Goal: Use online tool/utility: Utilize a website feature to perform a specific function

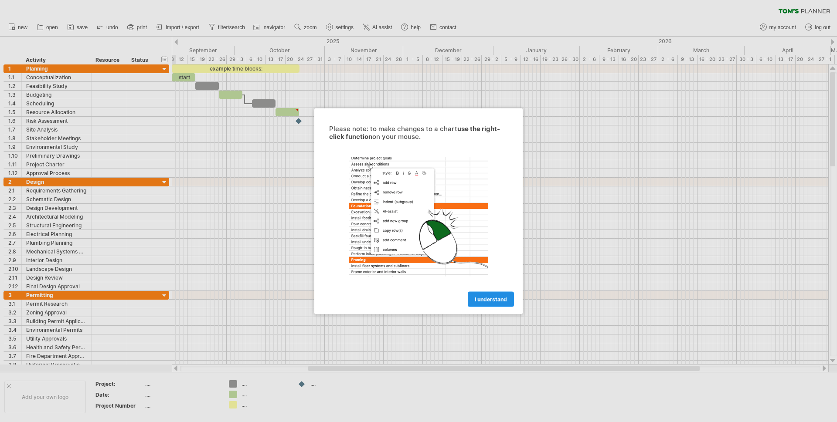
click at [493, 296] on span "I understand" at bounding box center [491, 299] width 32 height 7
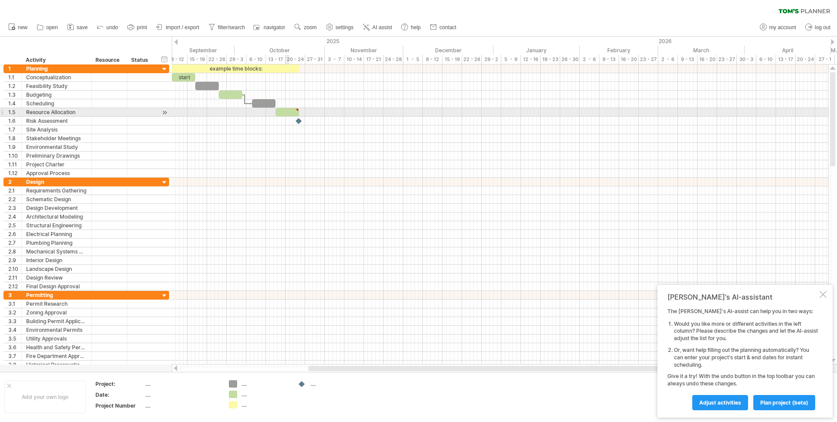
type textarea "**********"
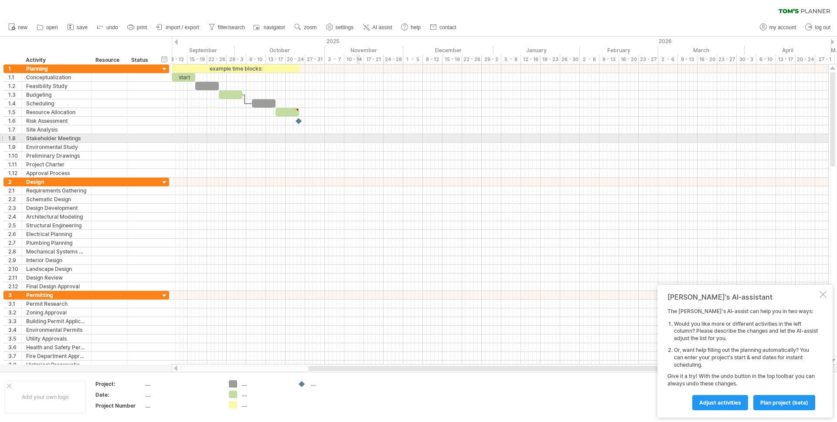
click at [358, 143] on div at bounding box center [500, 138] width 656 height 9
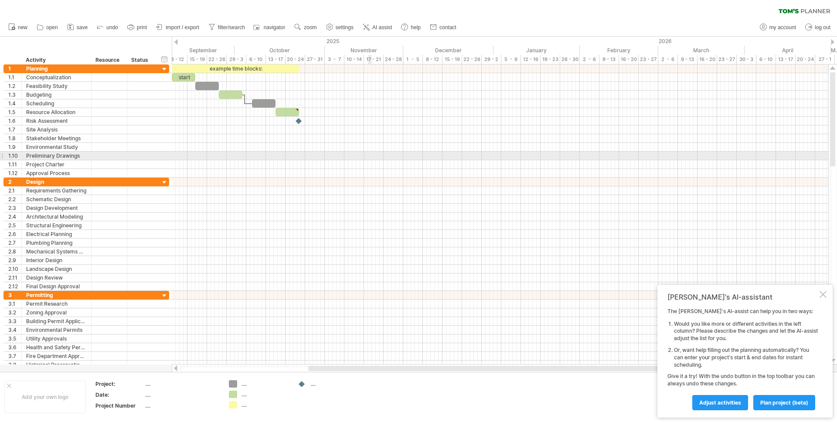
click at [369, 157] on div at bounding box center [500, 156] width 656 height 9
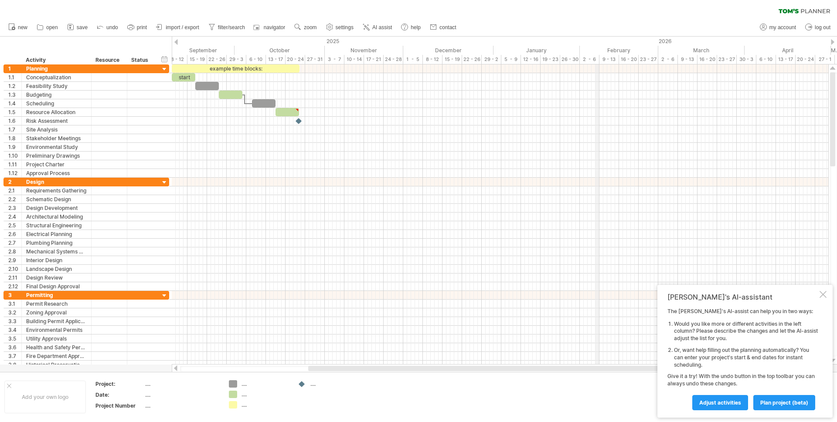
drag, startPoint x: 831, startPoint y: 40, endPoint x: 597, endPoint y: 44, distance: 233.7
click at [597, 44] on div "Trying to reach plan.tomsplanner.com Connected again... 0% clear filter new 1" at bounding box center [418, 211] width 837 height 422
click at [603, 59] on div "9 - 13" at bounding box center [609, 59] width 20 height 9
click at [607, 60] on div "9 - 13" at bounding box center [609, 59] width 20 height 9
click at [623, 105] on div at bounding box center [500, 103] width 656 height 9
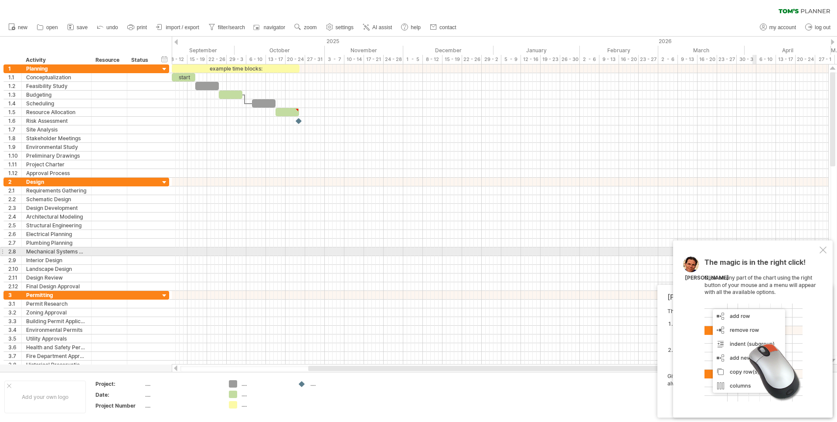
click at [818, 250] on div "The magic is in the right click! Click on any part of the chart using the right…" at bounding box center [753, 329] width 160 height 177
click at [824, 249] on div at bounding box center [822, 250] width 7 height 7
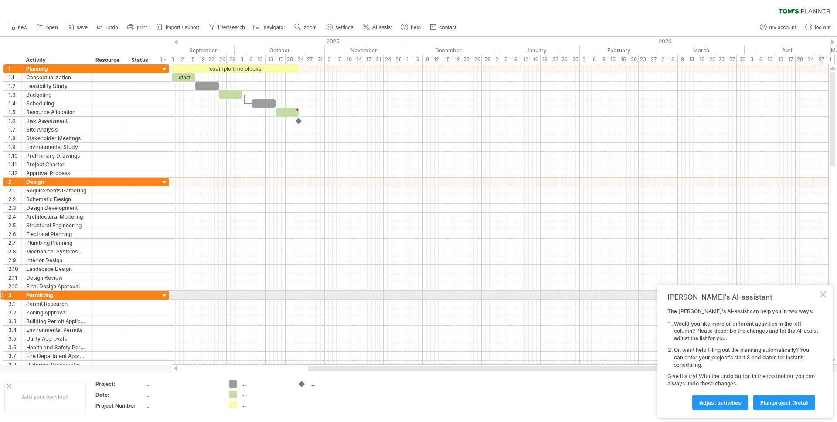
click at [820, 297] on div at bounding box center [822, 294] width 7 height 7
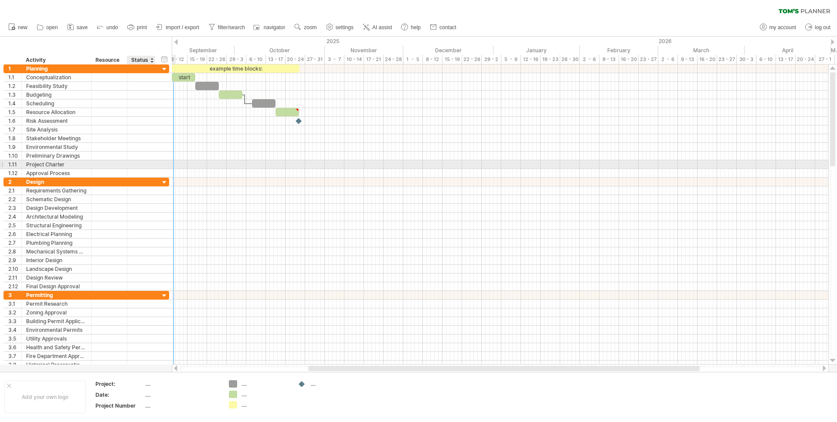
click at [145, 168] on div at bounding box center [141, 164] width 19 height 8
click at [145, 168] on input "text" at bounding box center [141, 164] width 19 height 8
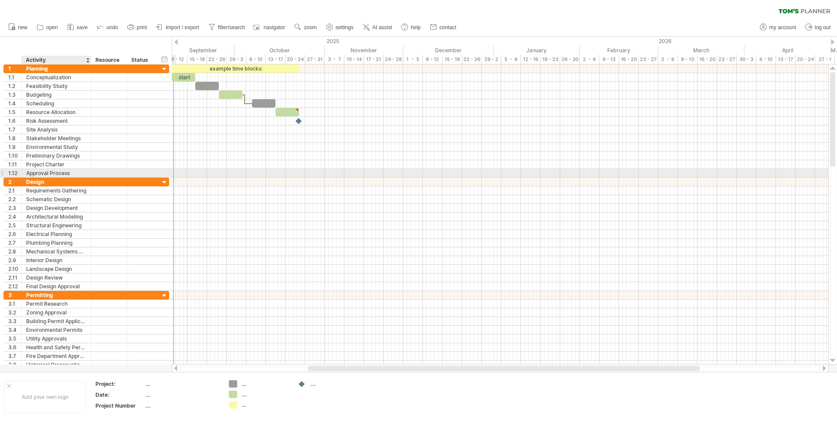
click at [64, 172] on div "Approval Process" at bounding box center [56, 173] width 61 height 8
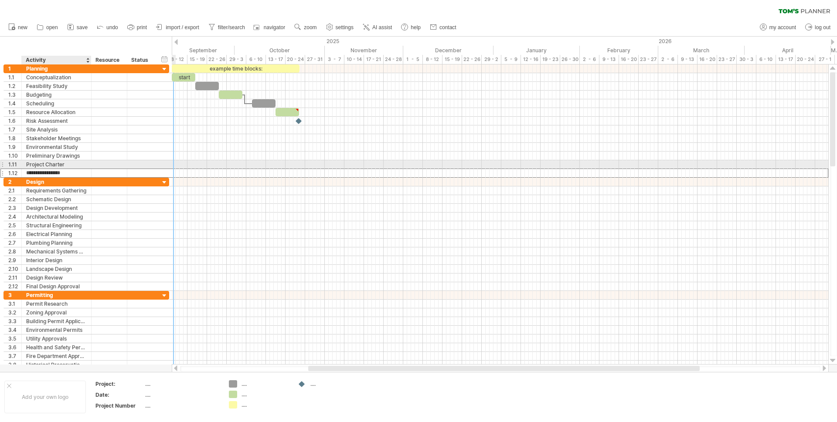
click at [58, 167] on div "Project Charter" at bounding box center [56, 164] width 61 height 8
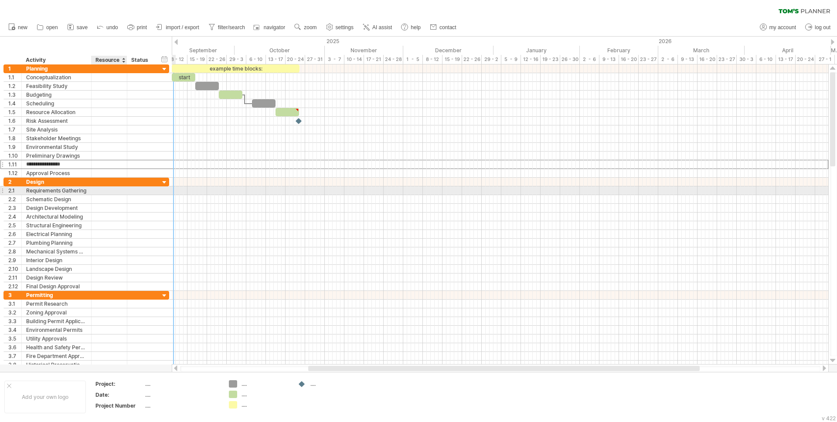
type input "**********"
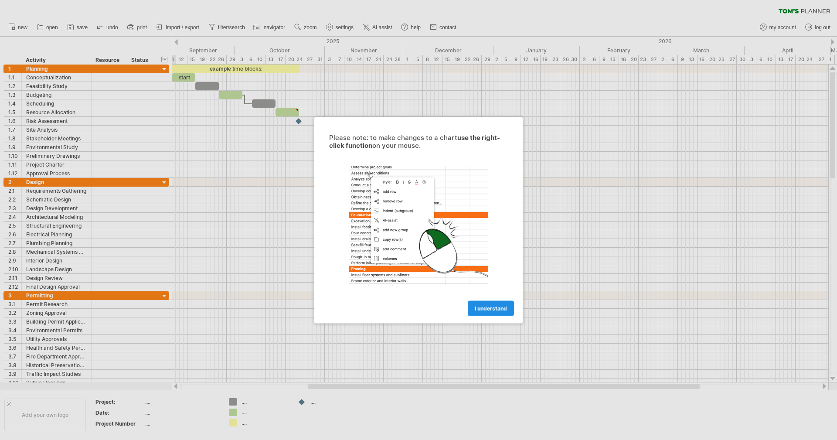
click at [476, 306] on span "I understand" at bounding box center [491, 308] width 32 height 7
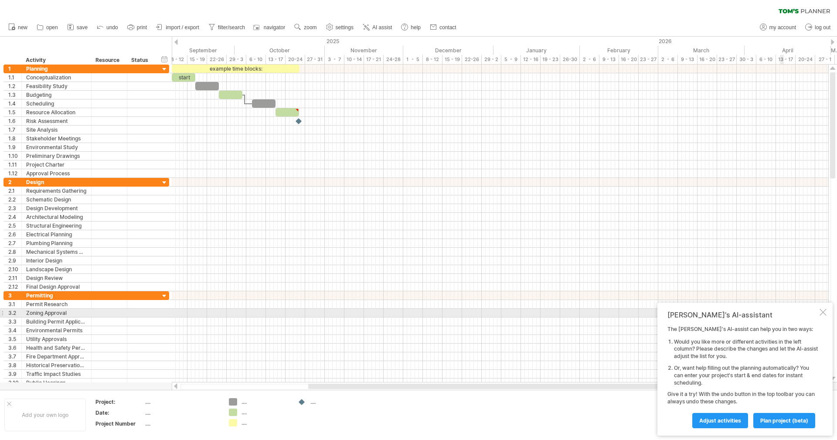
click at [824, 311] on div at bounding box center [822, 312] width 7 height 7
